Goal: Information Seeking & Learning: Learn about a topic

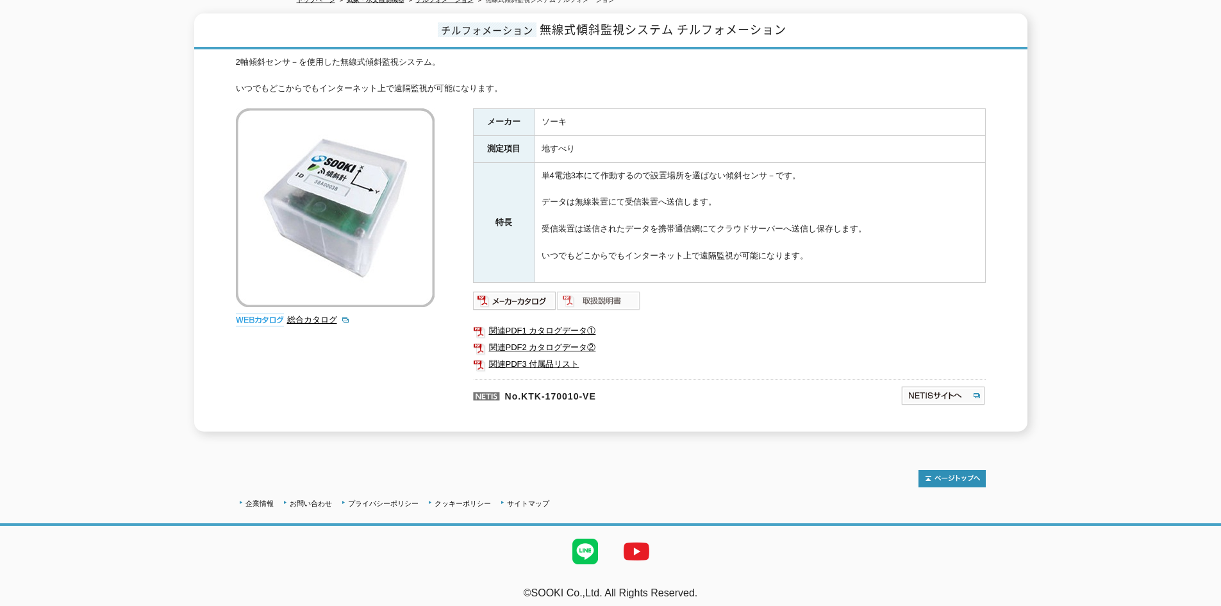
click at [594, 297] on img at bounding box center [599, 300] width 84 height 21
click at [554, 360] on link "関連PDF3 付属品リスト" at bounding box center [729, 364] width 513 height 17
click at [556, 356] on link "関連PDF3 付属品リスト" at bounding box center [729, 364] width 513 height 17
click at [507, 297] on img at bounding box center [515, 300] width 84 height 21
click at [553, 324] on link "関連PDF1 カタログデータ①" at bounding box center [729, 330] width 513 height 17
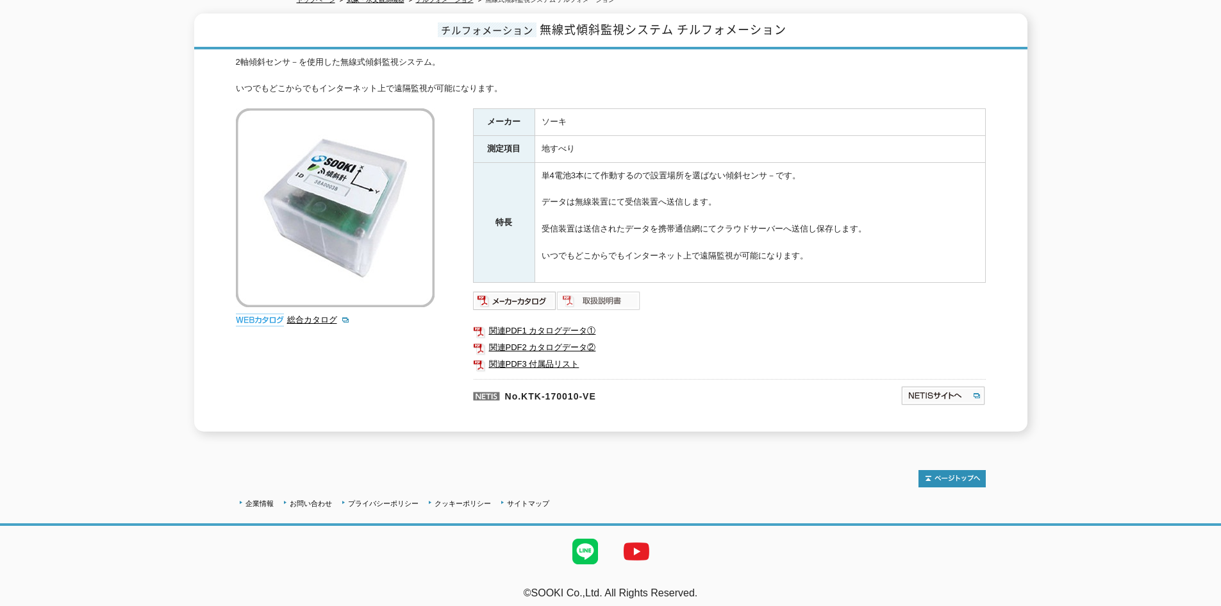
click at [603, 290] on img at bounding box center [599, 300] width 84 height 21
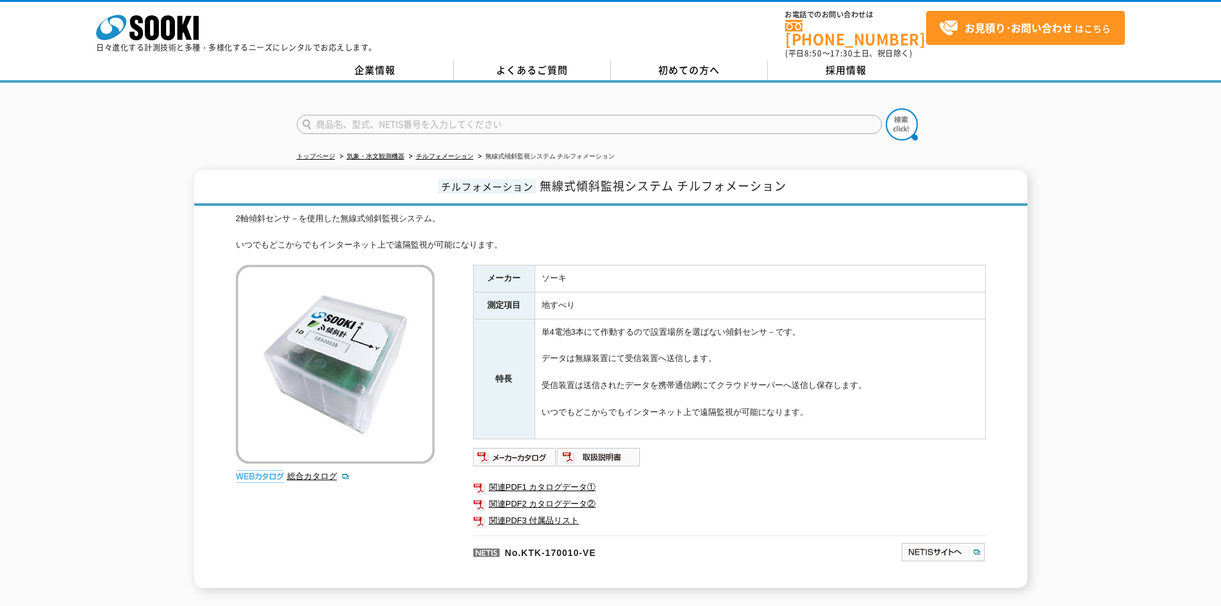
click at [394, 119] on input "text" at bounding box center [589, 124] width 585 height 19
type input "トルエコ"
click at [886, 108] on button at bounding box center [902, 124] width 32 height 32
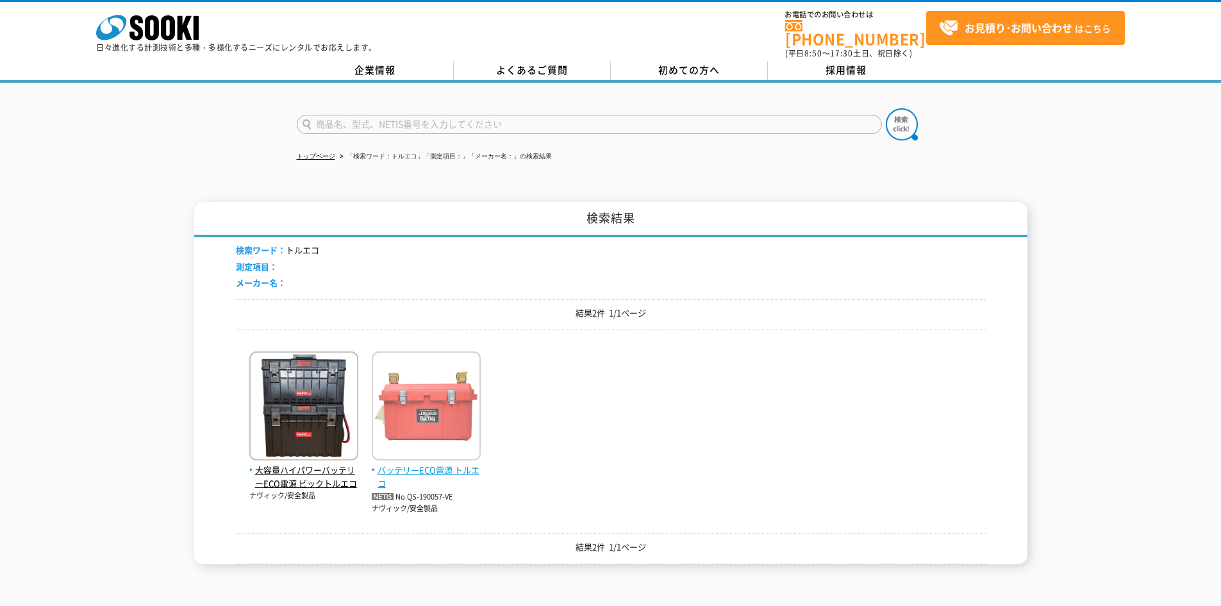
click at [426, 422] on img at bounding box center [426, 407] width 109 height 112
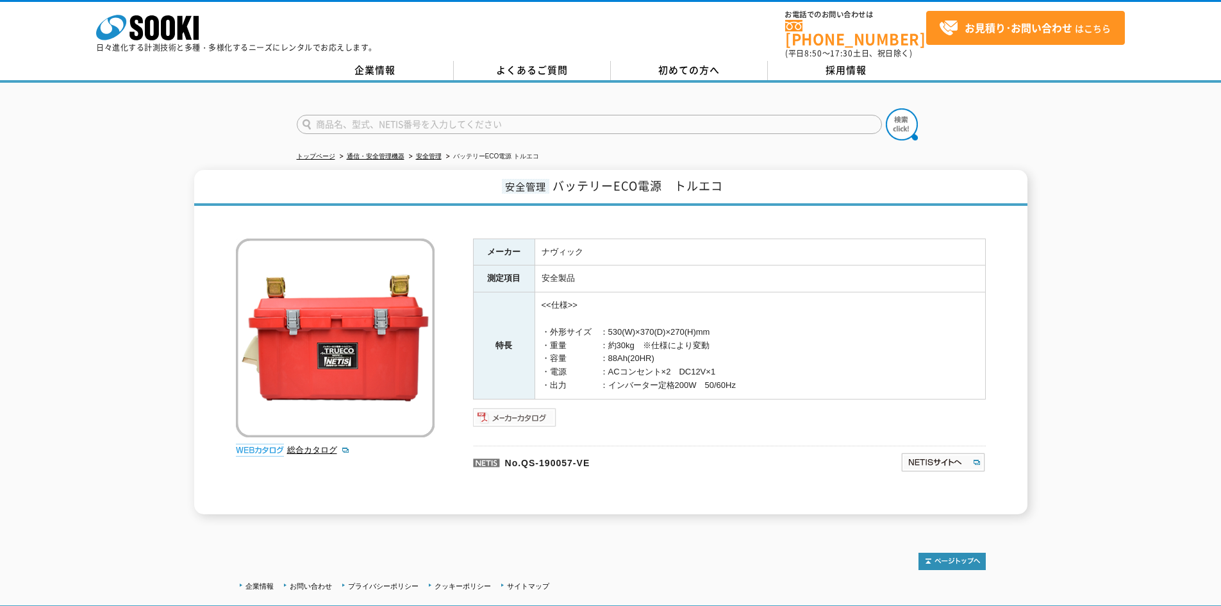
click at [541, 408] on img at bounding box center [515, 417] width 84 height 21
click at [356, 321] on img at bounding box center [335, 337] width 199 height 199
click at [685, 451] on p "No.QS-190057-VE" at bounding box center [625, 461] width 304 height 31
